Goal: Task Accomplishment & Management: Complete application form

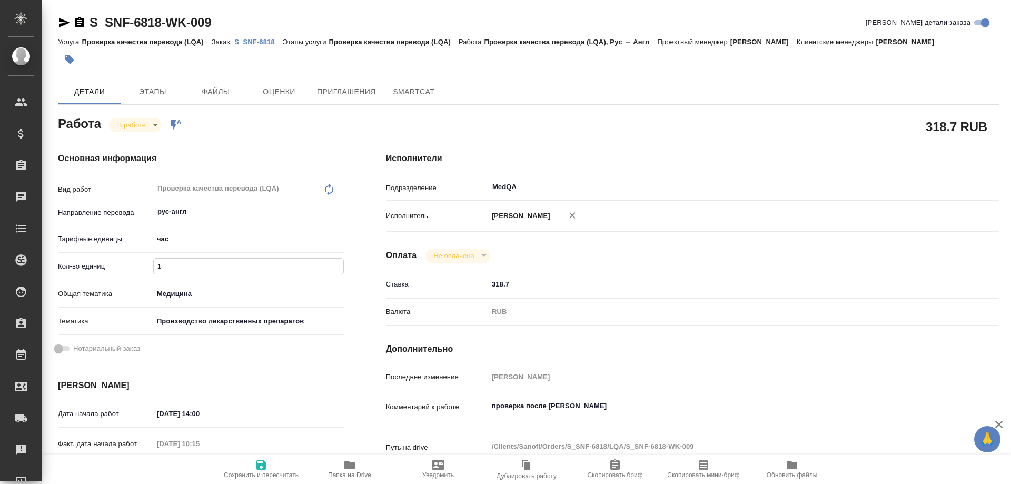
drag, startPoint x: 170, startPoint y: 268, endPoint x: 126, endPoint y: 256, distance: 44.6
click at [126, 256] on div "Вид работ Проверка качества перевода (LQA) x ​ Направление перевода рус-англ ​ …" at bounding box center [201, 271] width 286 height 189
type input "0.66"
click at [259, 468] on icon "button" at bounding box center [260, 464] width 9 height 9
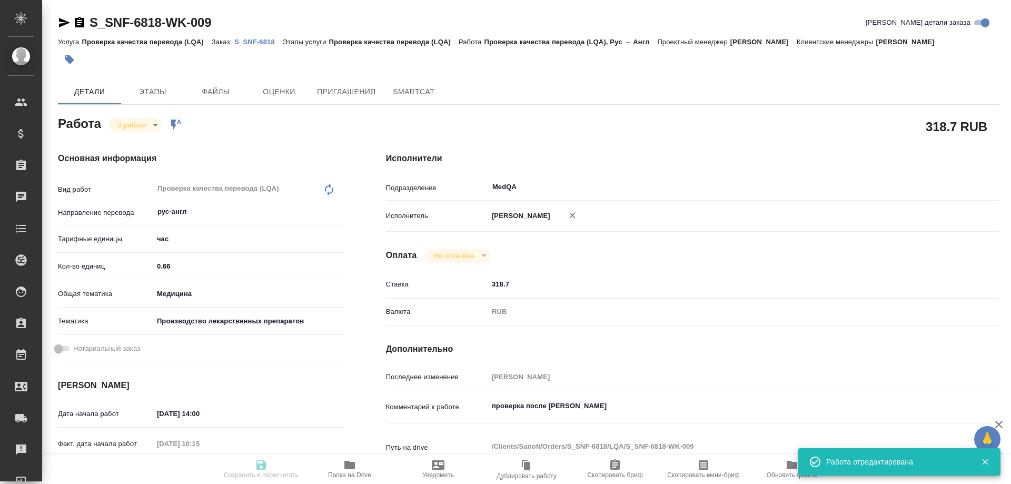
type input "inProgress"
type input "рус-англ"
type input "5a8b1489cc6b4906c91bfd93"
type input "0.66"
type input "med"
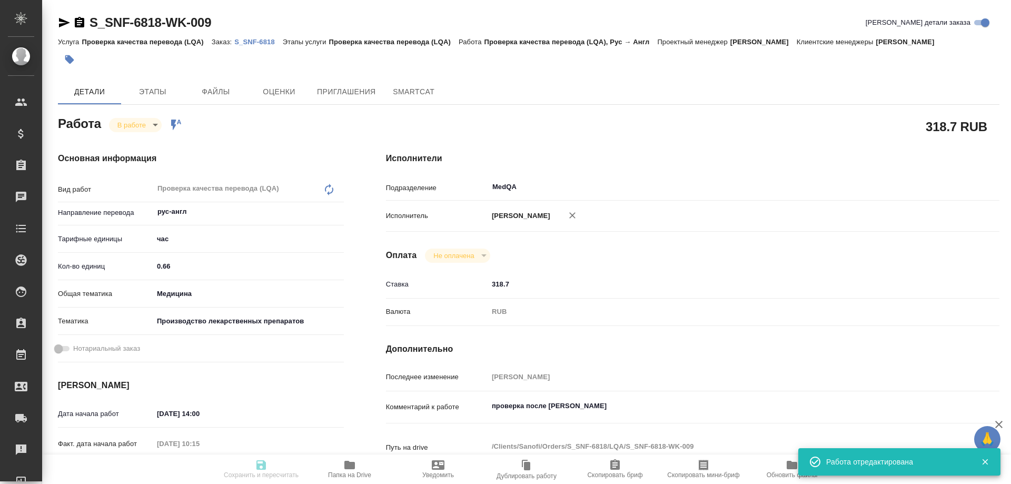
type input "614982fec5ecbb70f805293f"
type input "18.08.2025 14:00"
type input "18.08.2025 10:15"
type input "18.08.2025 18:00"
type input "19.08.2025 12:00"
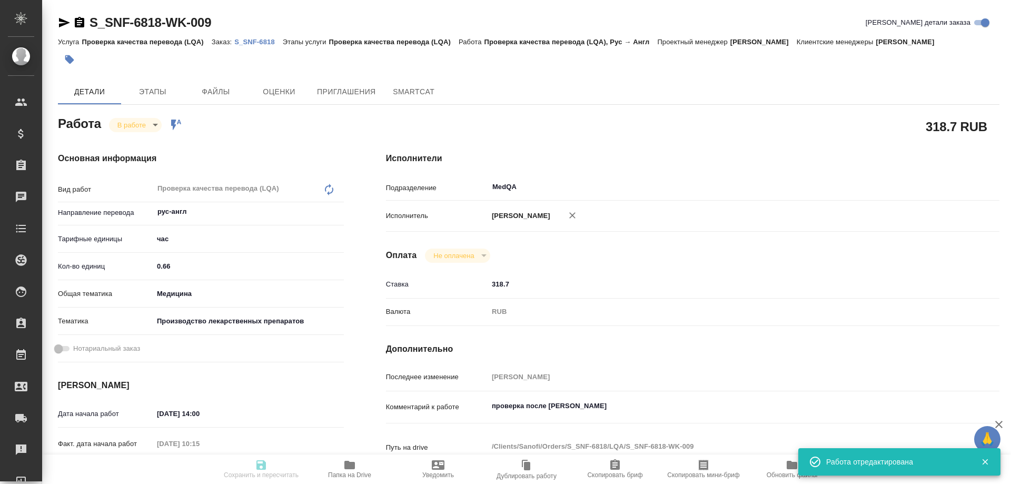
type input "MedQA"
type input "notPayed"
type input "318.7"
type input "RUB"
type input "Соловьева Елена"
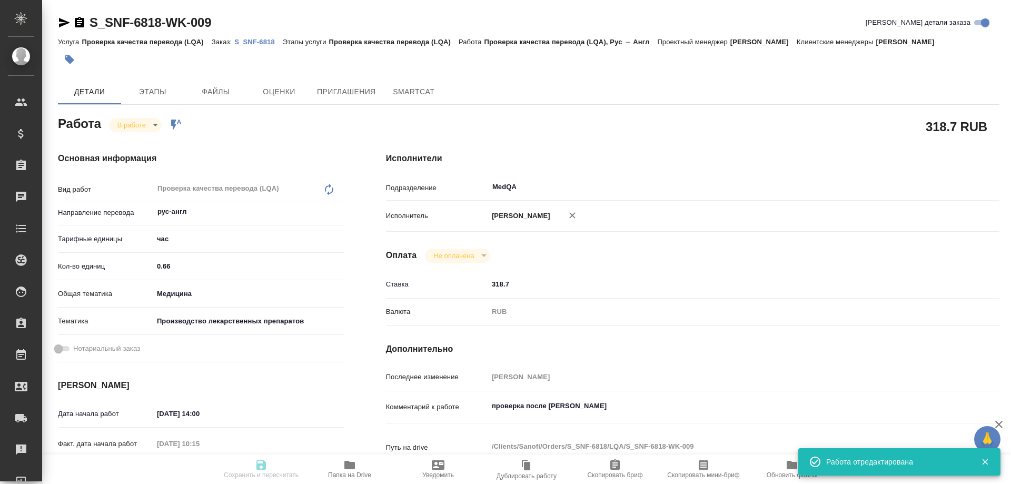
type input "S_SNF-6818"
type input "E005817517"
type input "Проверка качества перевода (LQA)"
type input "Сайдашева Диляра"
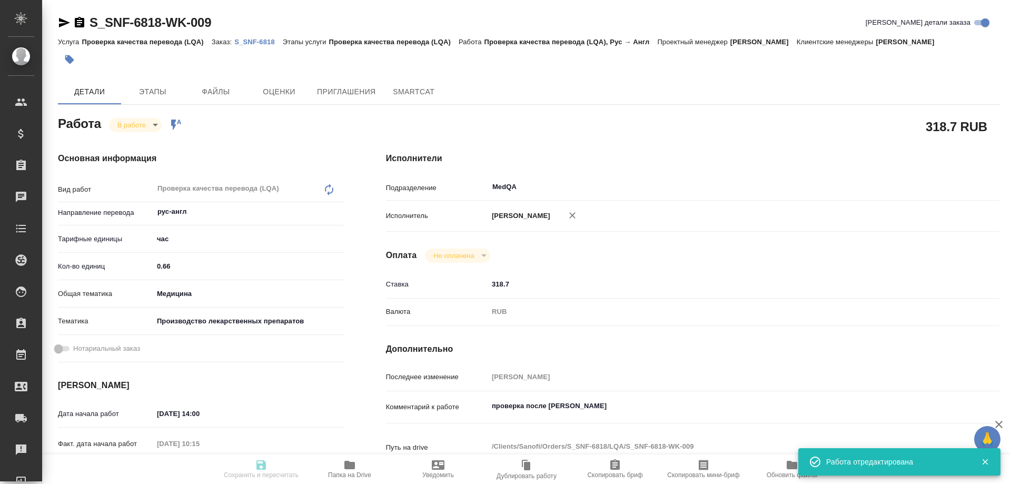
type input "/Clients/Sanofi/Orders/S_SNF-6818"
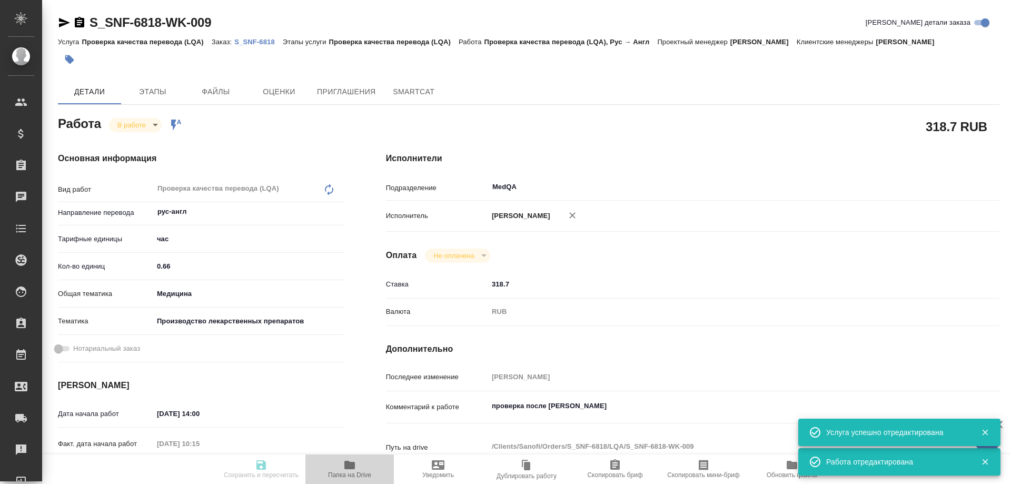
click at [346, 470] on icon "button" at bounding box center [349, 465] width 13 height 13
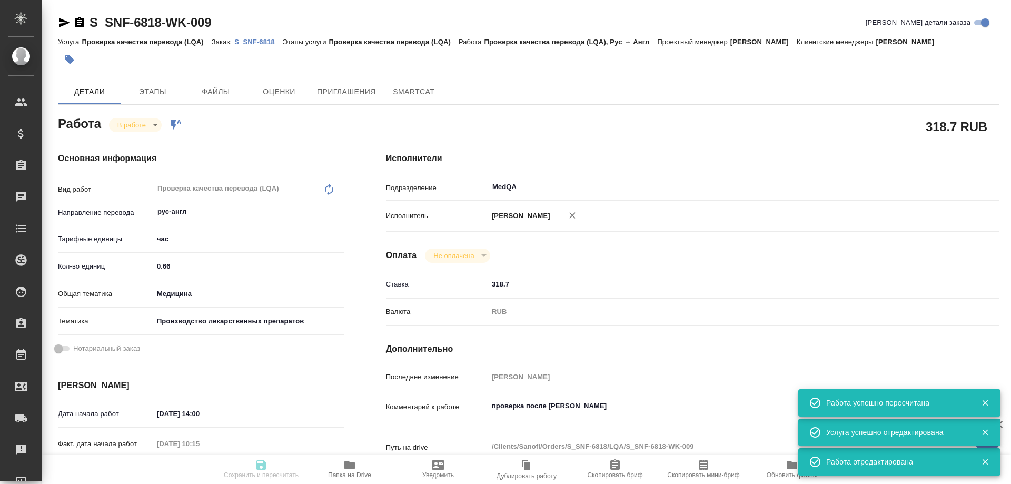
type input "inProgress"
type input "рус-англ"
type input "5a8b1489cc6b4906c91bfd93"
type input "0.66"
type input "med"
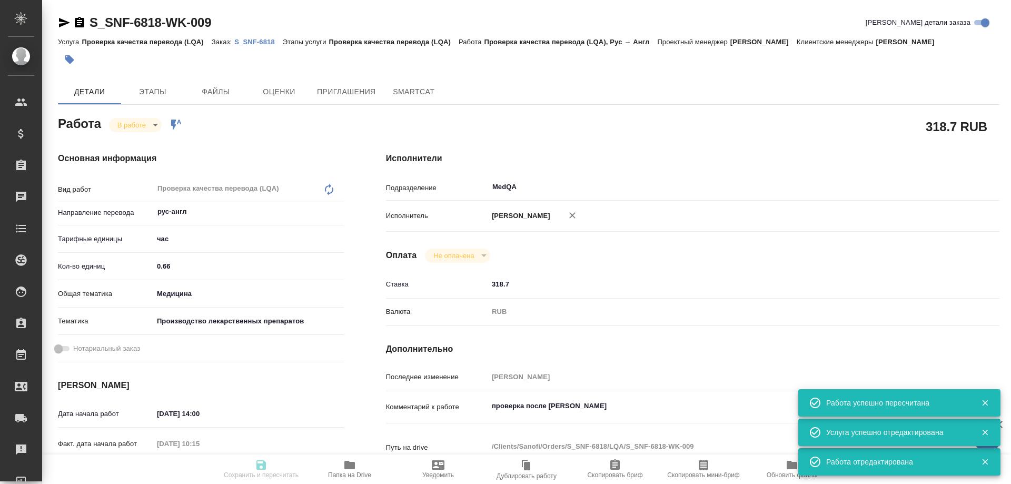
type input "614982fec5ecbb70f805293f"
type input "18.08.2025 14:00"
type input "18.08.2025 10:15"
type input "18.08.2025 18:00"
type input "19.08.2025 12:00"
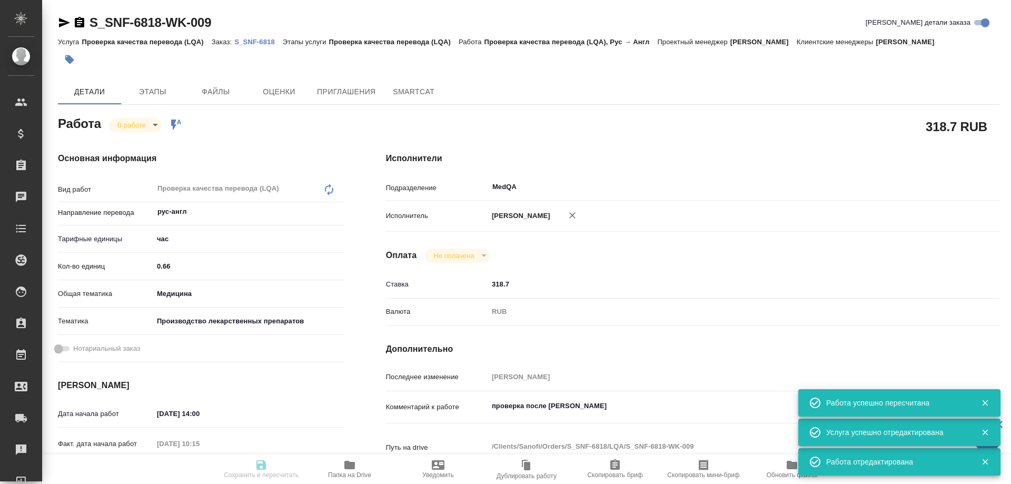
type input "MedQA"
type input "notPayed"
type input "318.7"
type input "RUB"
type input "Соловьева Елена"
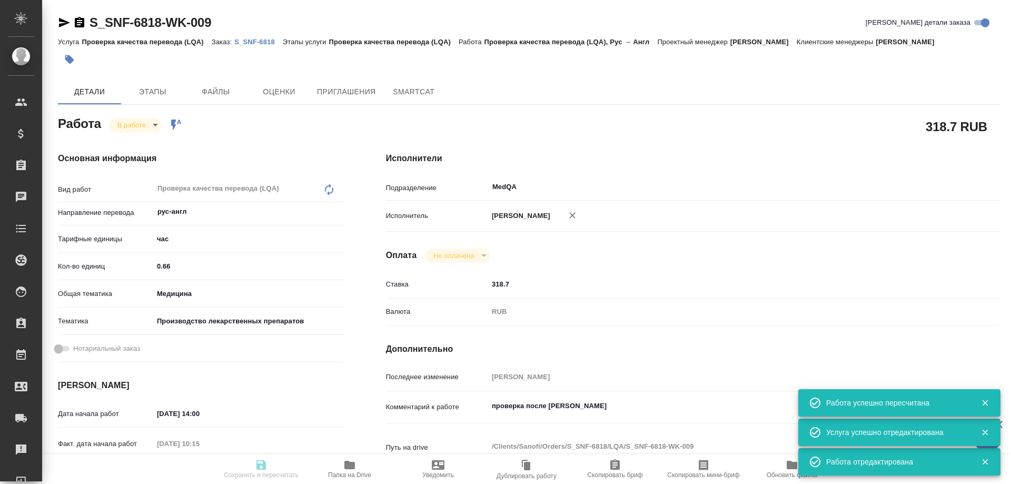
type input "S_SNF-6818"
type input "E005817517"
type input "Проверка качества перевода (LQA)"
type input "Сайдашева Диляра"
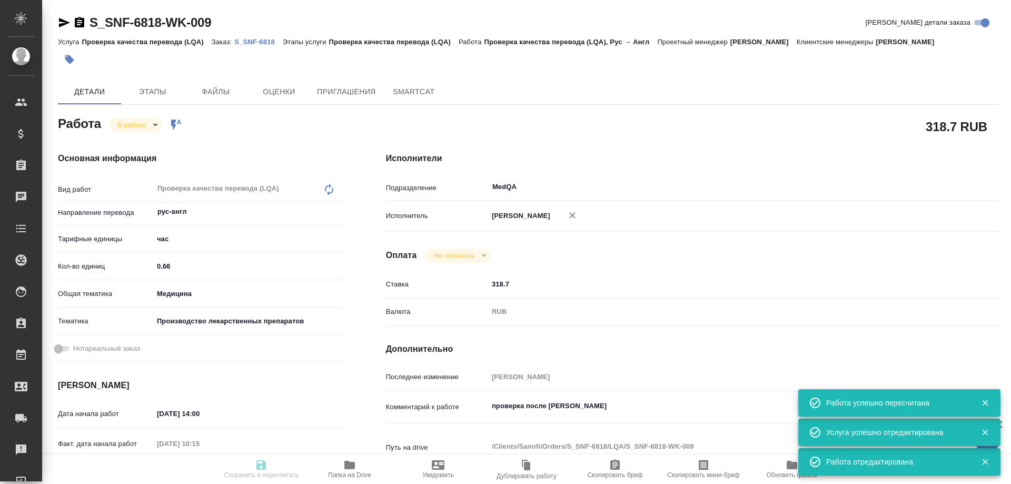
type input "/Clients/Sanofi/Orders/S_SNF-6818"
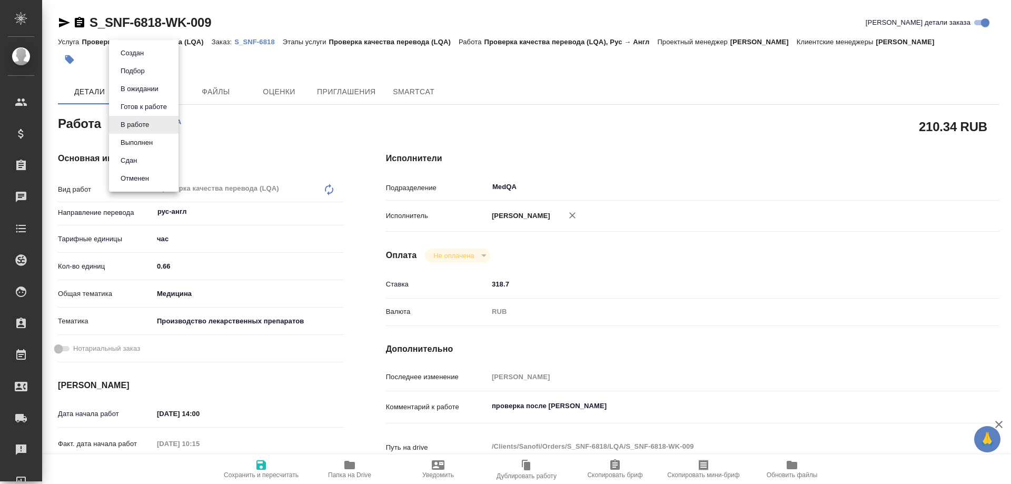
click at [145, 125] on body "🙏 .cls-1 fill:#fff; AWATERA Solovyova Elena Клиенты Спецификации Заказы 0 Чаты …" at bounding box center [505, 242] width 1011 height 484
click at [141, 156] on li "Сдан" at bounding box center [144, 161] width 70 height 18
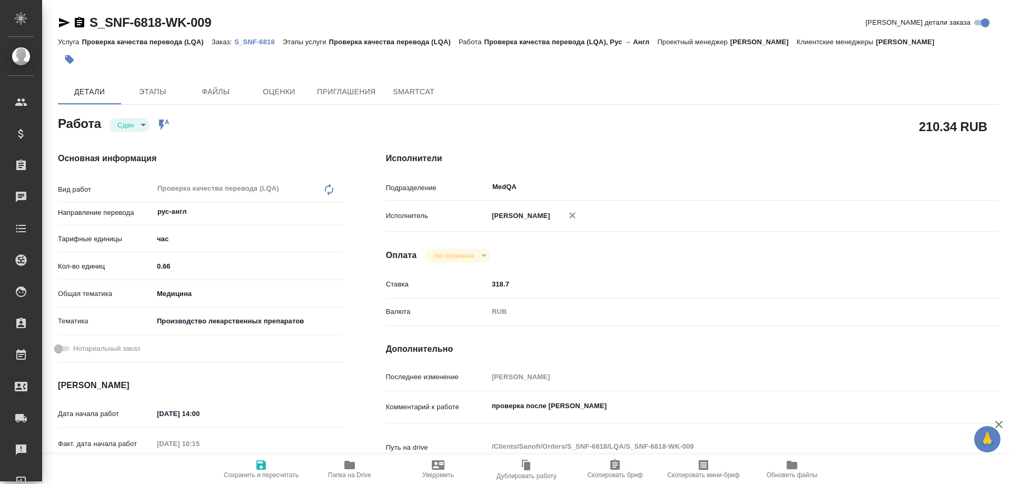
type textarea "x"
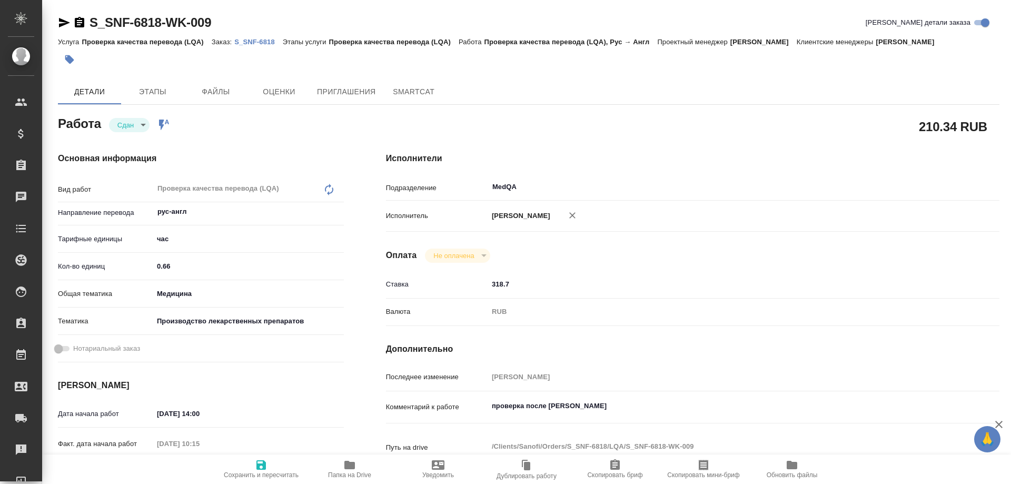
type textarea "x"
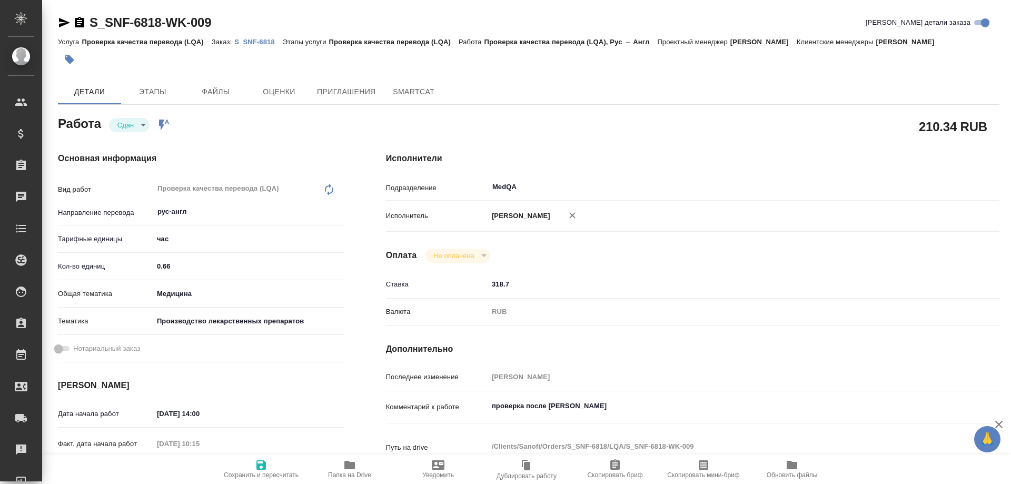
type textarea "x"
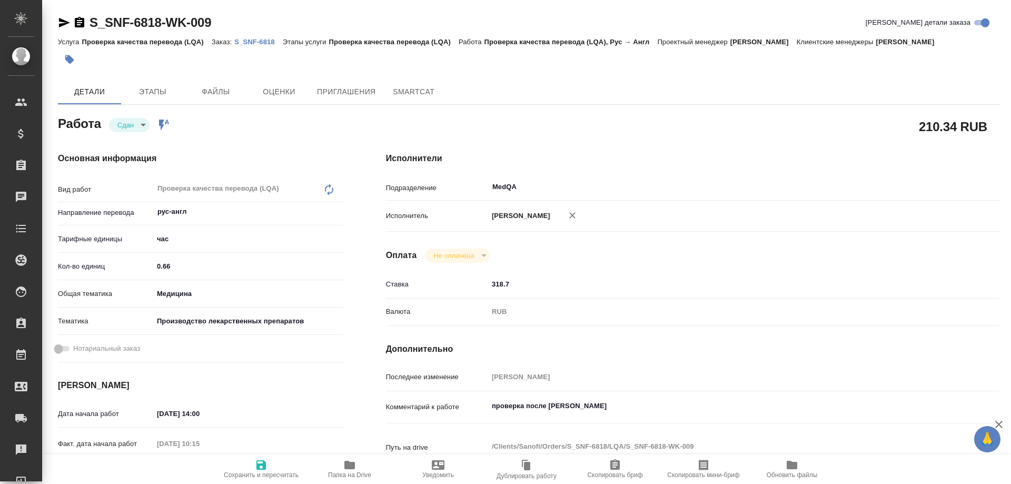
type textarea "x"
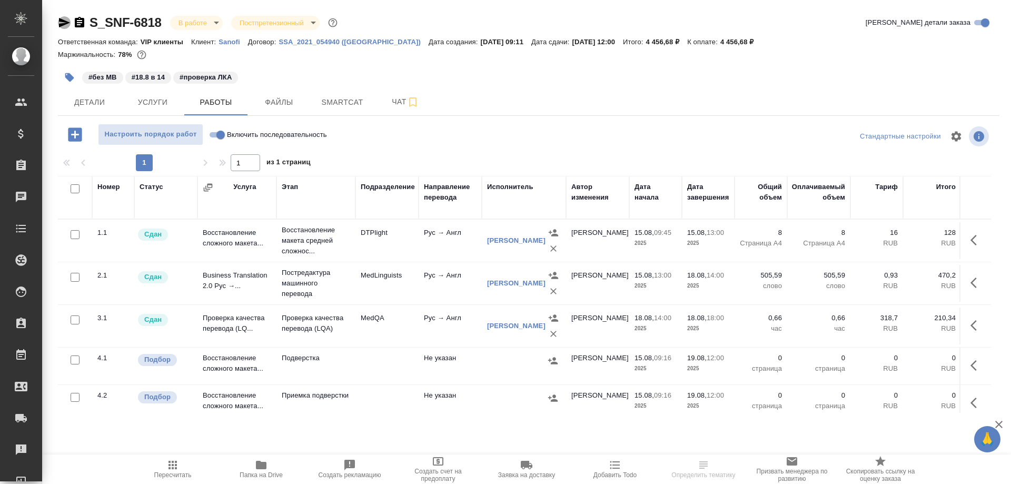
click at [58, 22] on icon "button" at bounding box center [64, 22] width 13 height 13
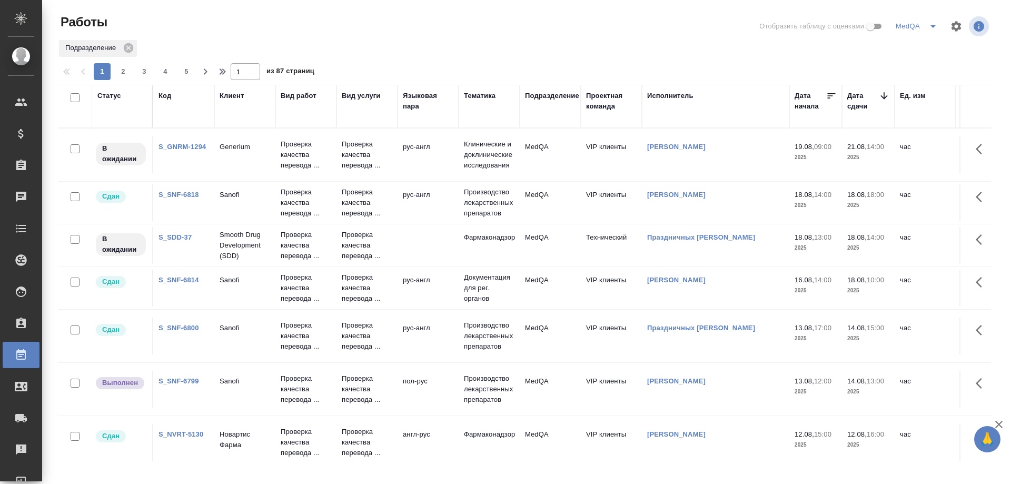
click at [189, 143] on link "S_GNRM-1294" at bounding box center [182, 147] width 47 height 8
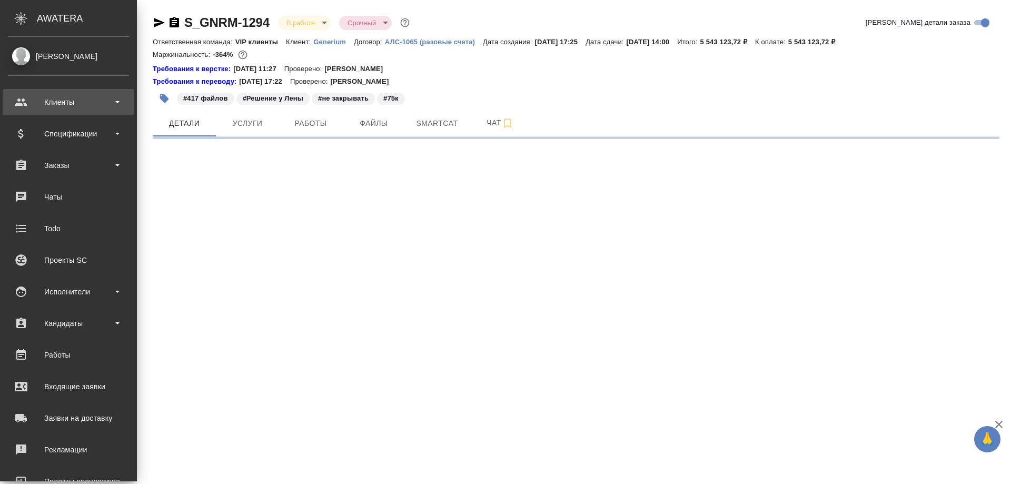
select select "RU"
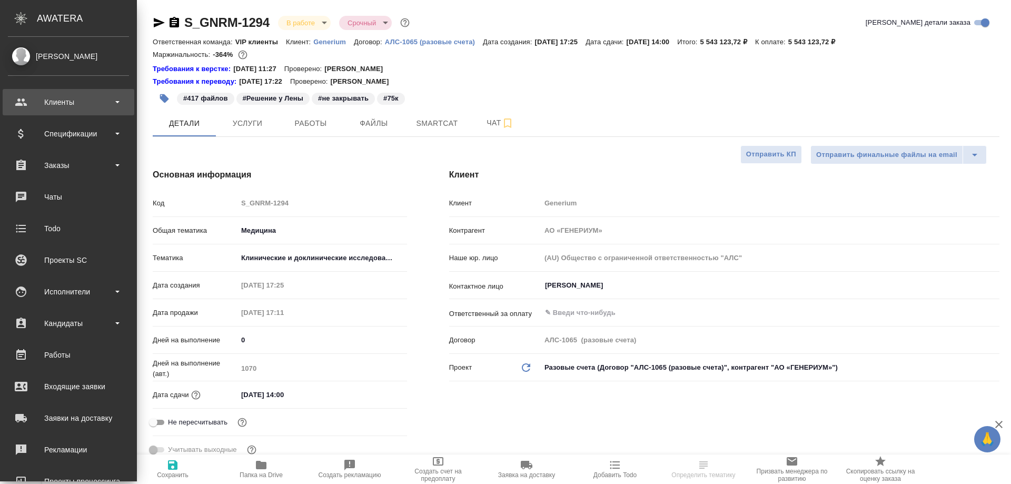
type textarea "x"
type input "[PERSON_NAME]"
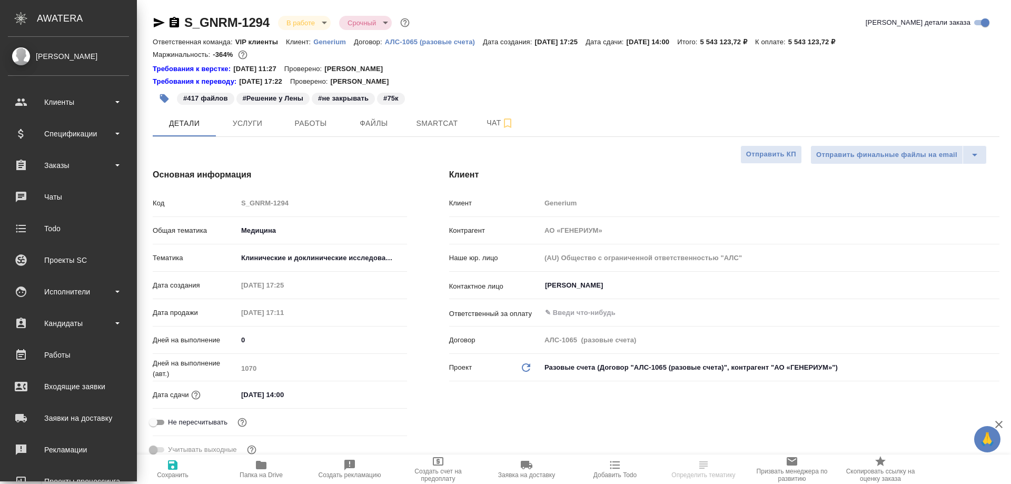
type textarea "x"
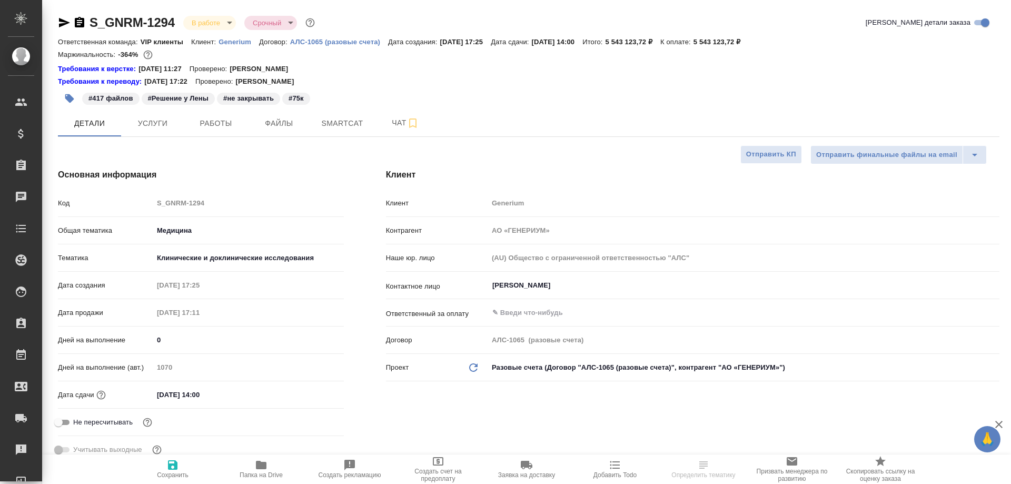
click at [260, 468] on icon "button" at bounding box center [261, 465] width 11 height 8
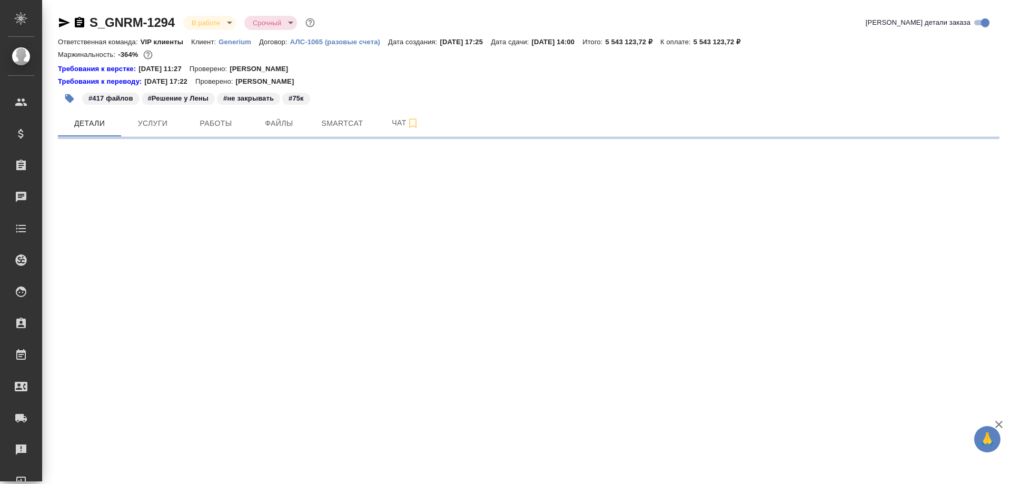
select select "RU"
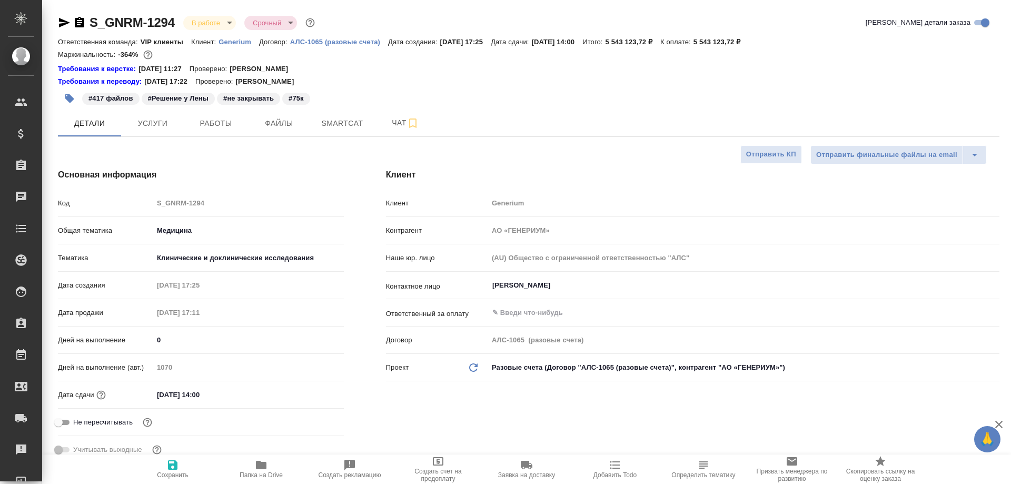
type textarea "x"
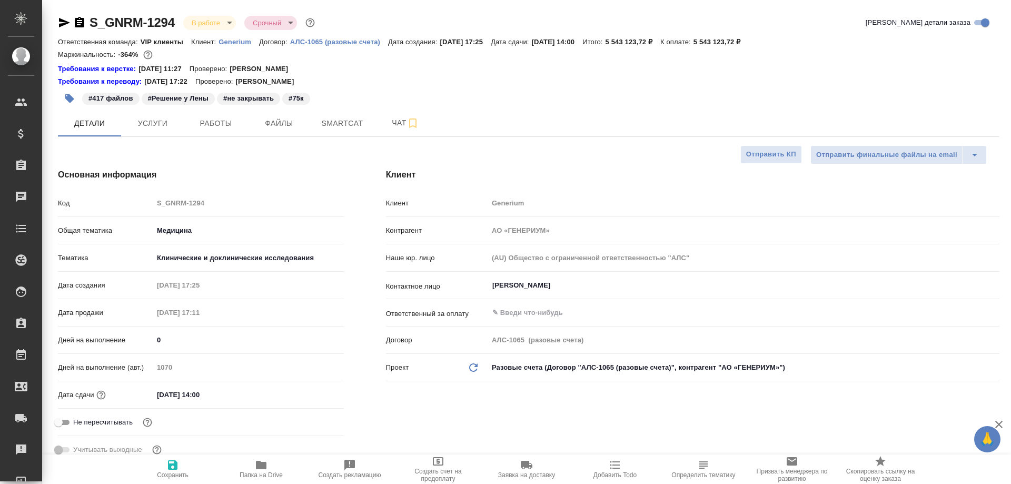
type textarea "x"
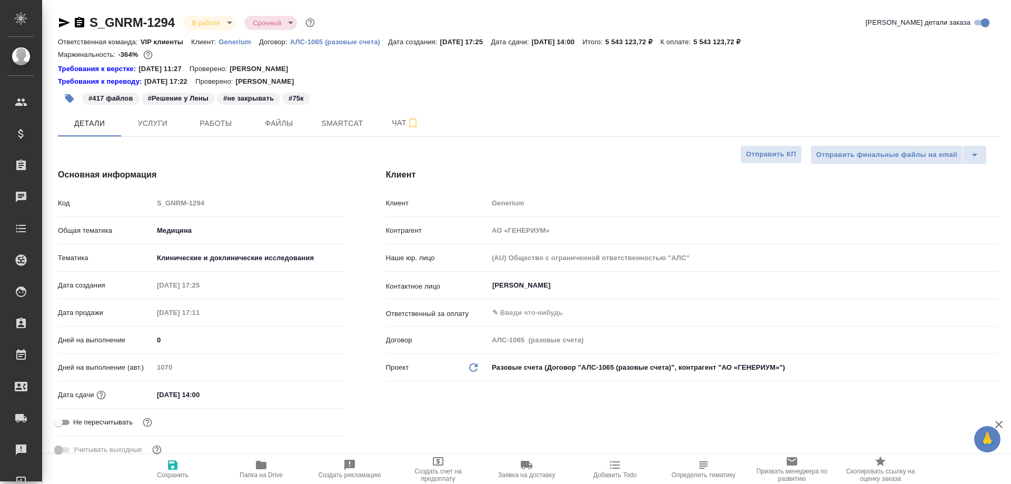
type textarea "x"
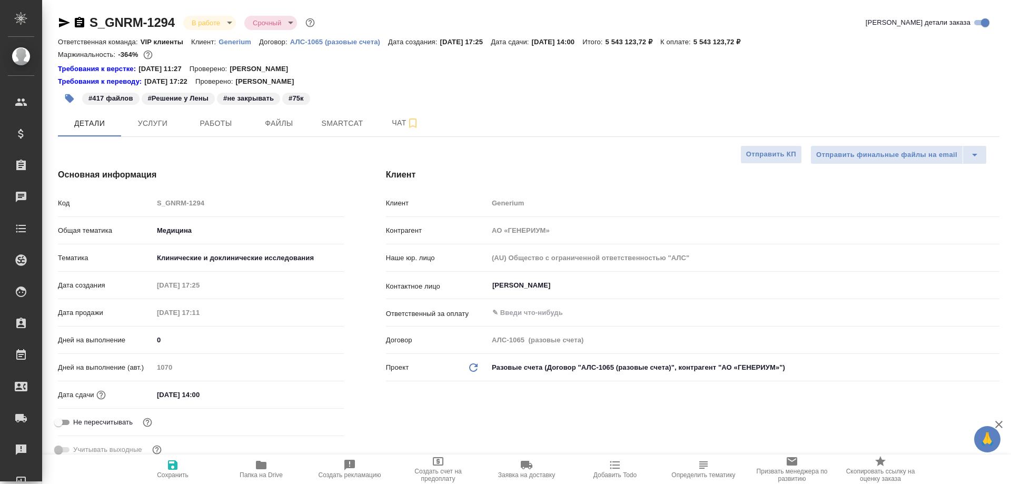
type textarea "x"
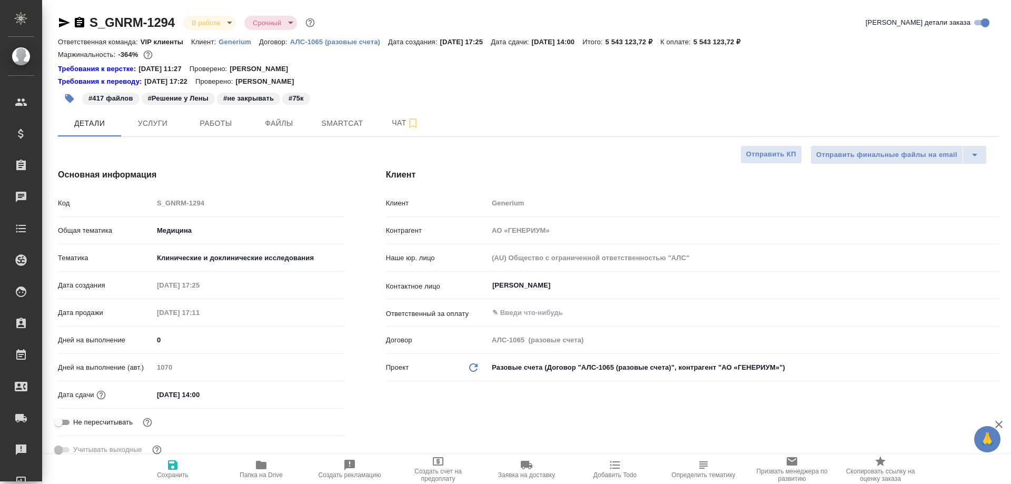
type textarea "x"
